Goal: Task Accomplishment & Management: Manage account settings

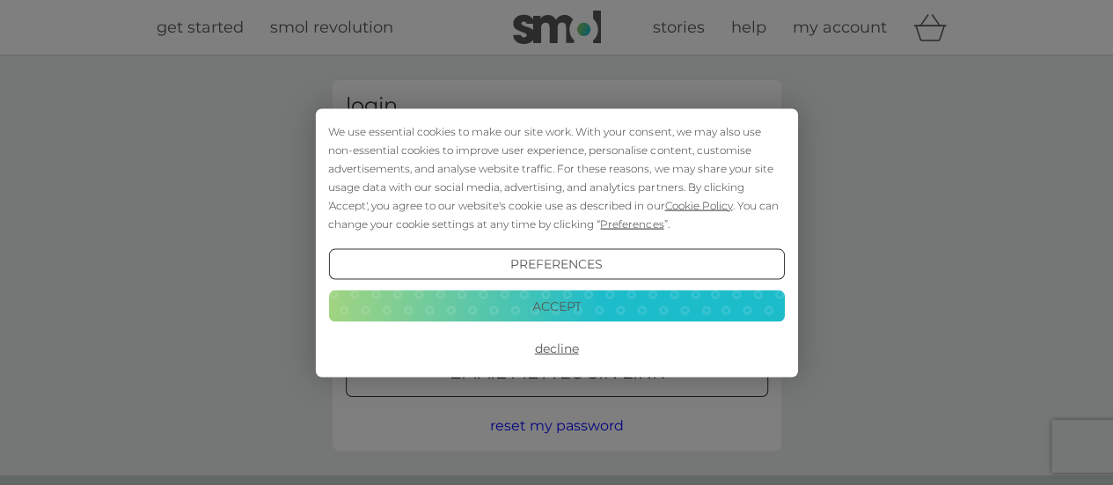
type input "[EMAIL_ADDRESS][DOMAIN_NAME]"
click at [505, 304] on button "Accept" at bounding box center [556, 306] width 456 height 32
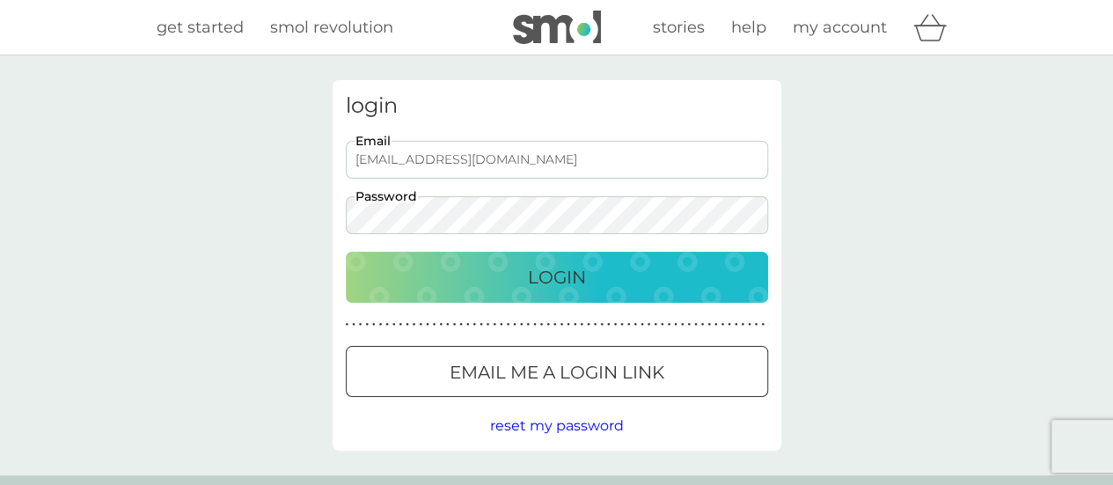
click at [547, 269] on p "Login" at bounding box center [557, 277] width 58 height 28
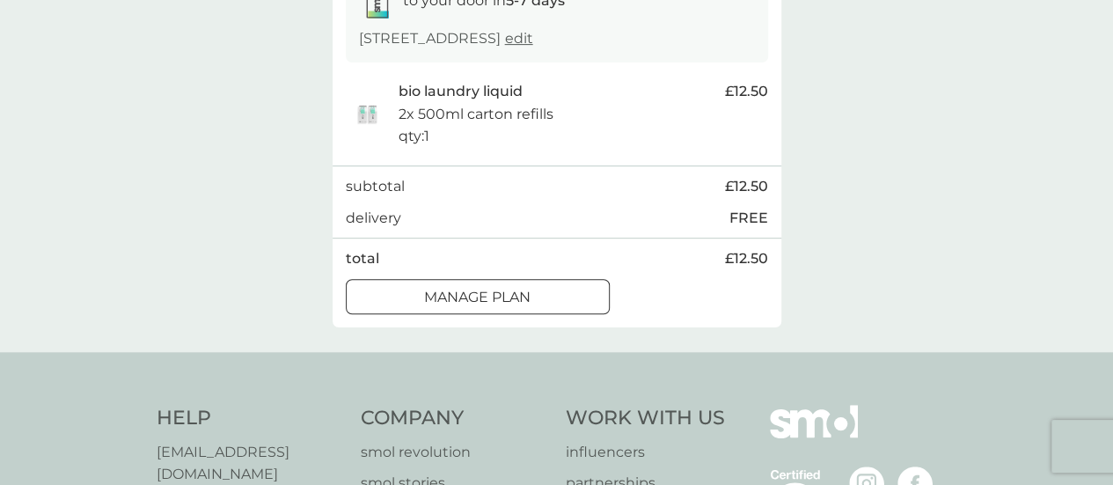
scroll to position [352, 0]
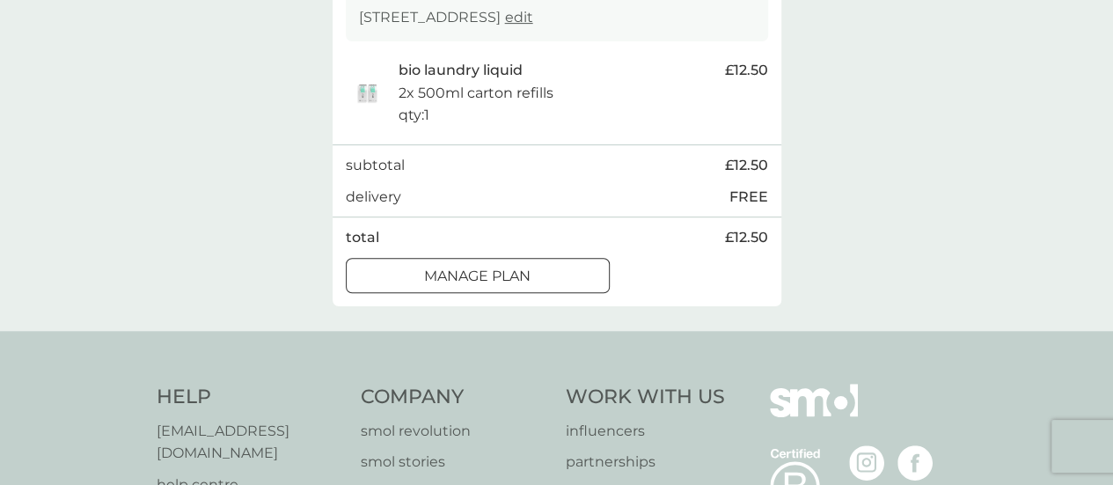
click at [553, 260] on button "Manage plan" at bounding box center [478, 275] width 264 height 35
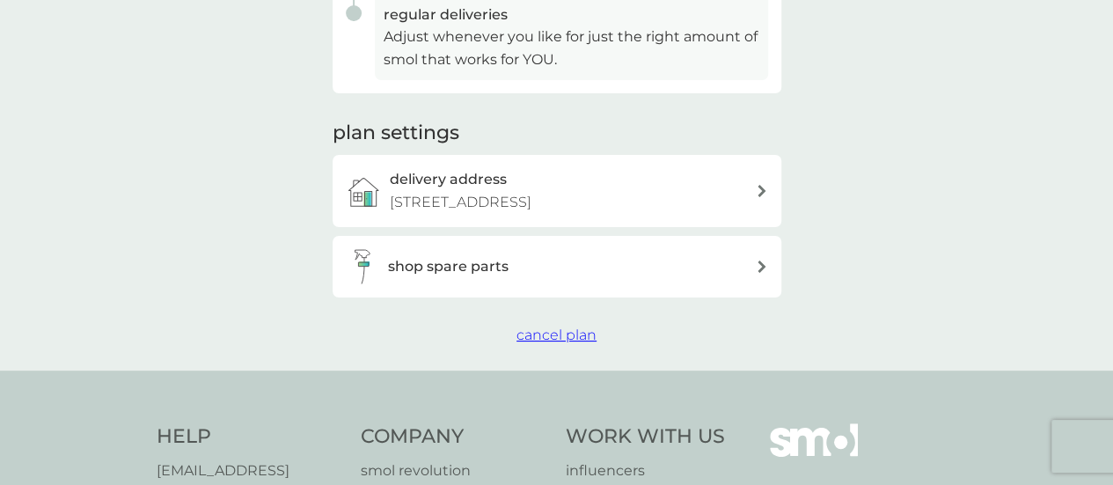
scroll to position [528, 0]
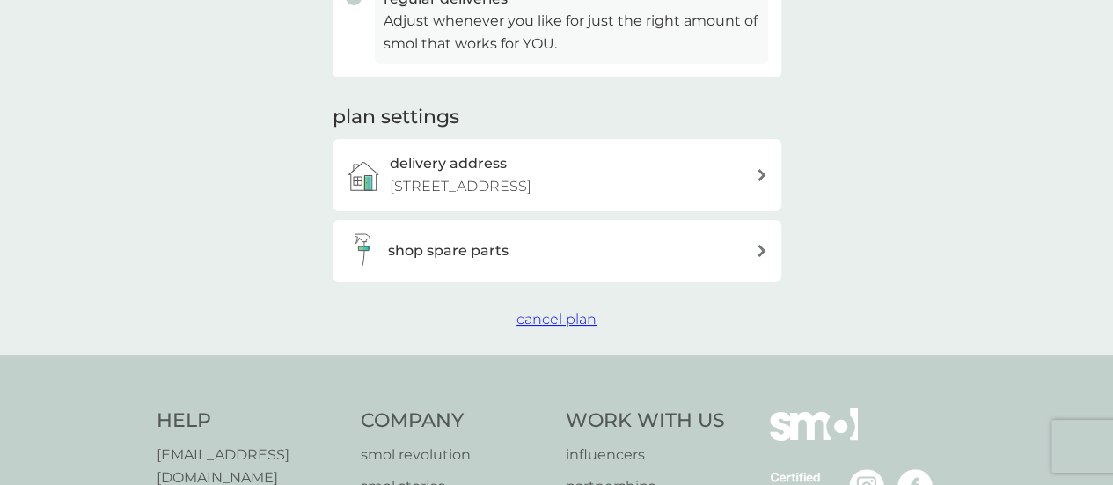
click at [554, 323] on span "cancel plan" at bounding box center [557, 319] width 80 height 17
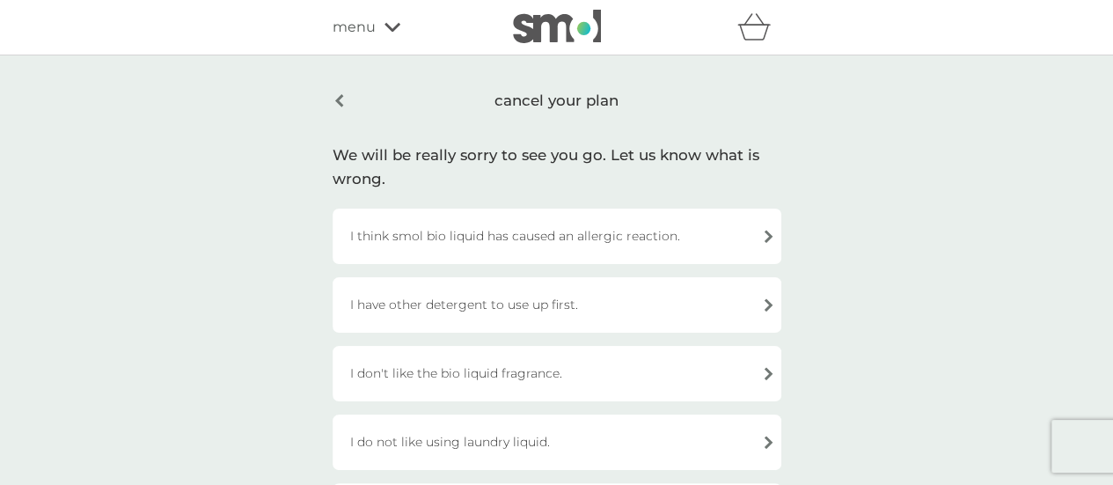
click at [668, 292] on div "I have other detergent to use up first." at bounding box center [557, 304] width 449 height 55
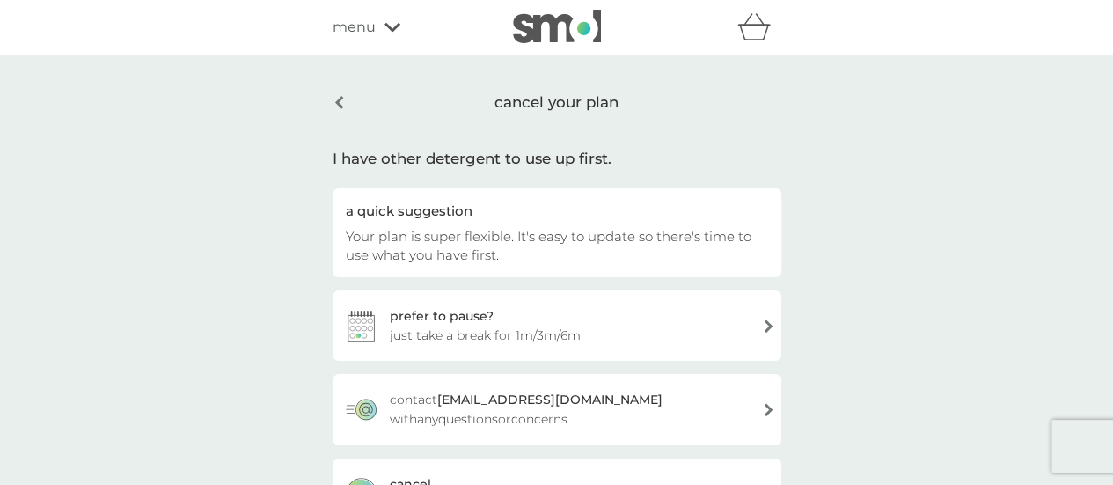
scroll to position [88, 0]
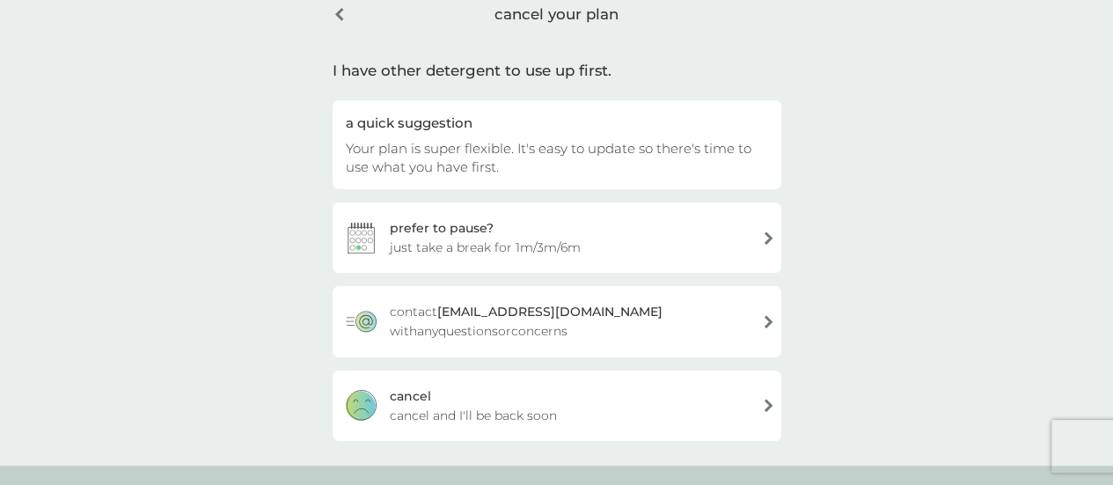
click at [659, 396] on div "[PERSON_NAME] and I'll be back soon" at bounding box center [557, 406] width 449 height 70
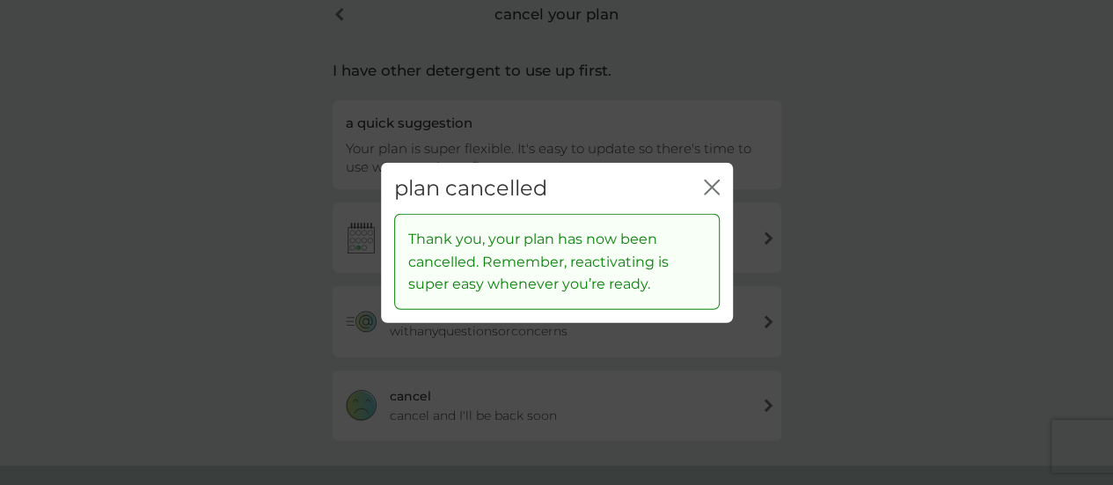
click at [710, 179] on icon "close" at bounding box center [712, 187] width 16 height 16
